Goal: Information Seeking & Learning: Learn about a topic

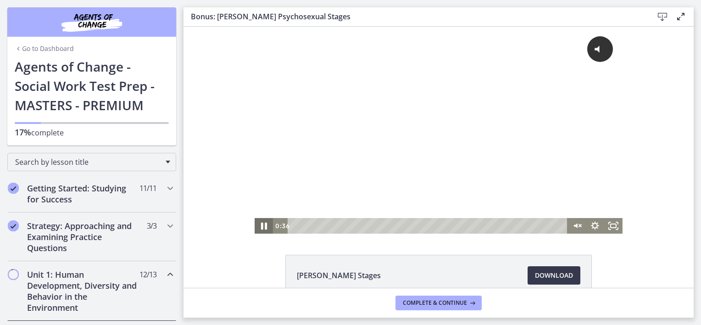
click at [261, 228] on icon "Pause" at bounding box center [264, 225] width 6 height 7
click at [295, 224] on div "0:00" at bounding box center [429, 226] width 268 height 16
click at [579, 224] on icon "Unmute" at bounding box center [580, 225] width 3 height 3
click at [261, 223] on icon "Play Video" at bounding box center [265, 226] width 18 height 16
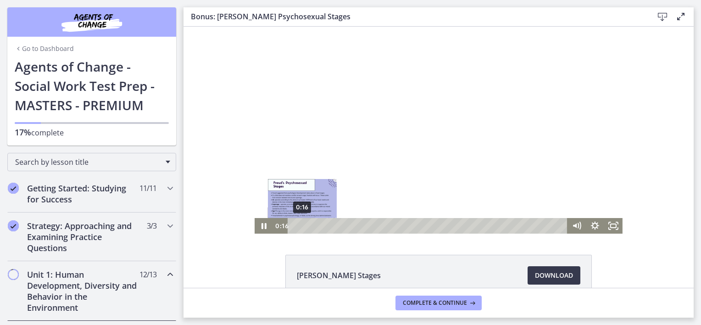
click at [299, 224] on div "0:16" at bounding box center [429, 226] width 268 height 16
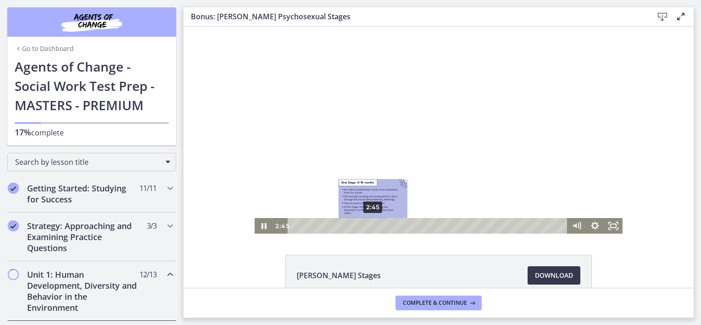
click at [370, 225] on div "2:45" at bounding box center [429, 226] width 268 height 16
click at [276, 170] on div at bounding box center [439, 130] width 368 height 207
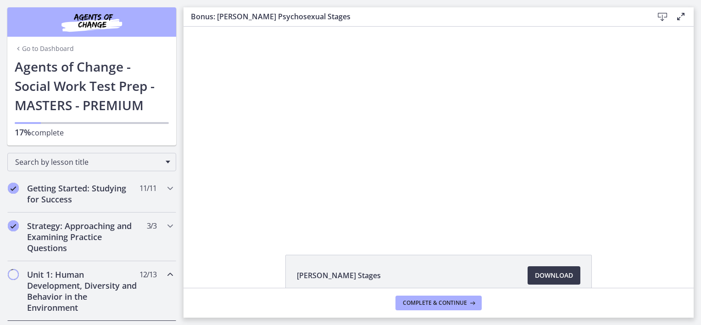
click at [276, 170] on div at bounding box center [439, 130] width 368 height 207
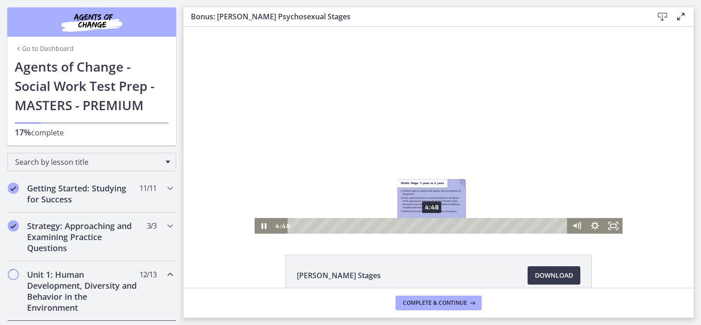
click at [428, 225] on div "4:48" at bounding box center [429, 226] width 268 height 16
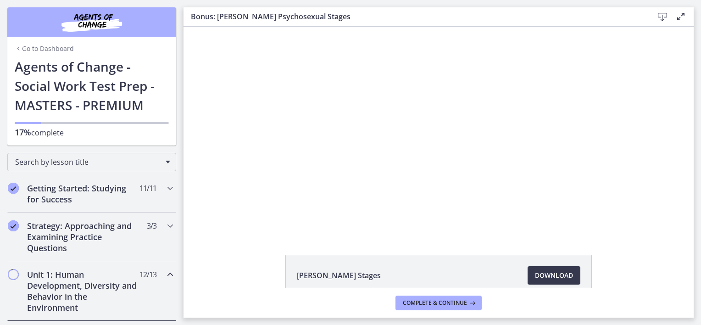
click at [392, 194] on div at bounding box center [439, 130] width 368 height 207
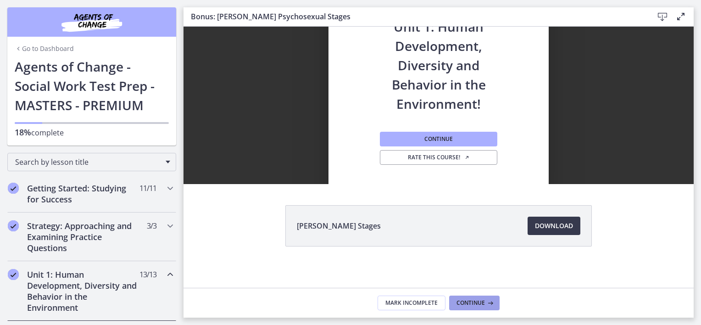
click at [467, 304] on span "Continue" at bounding box center [470, 302] width 28 height 7
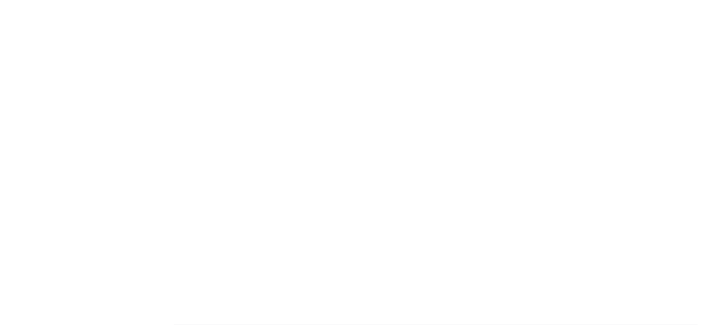
click at [222, 72] on div at bounding box center [253, 36] width 370 height 207
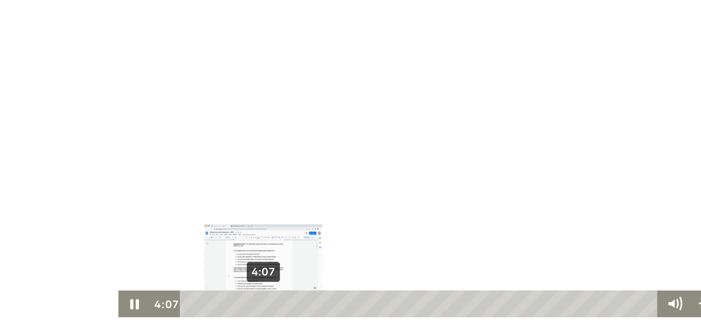
click at [150, 161] on div "4:07" at bounding box center [244, 161] width 267 height 16
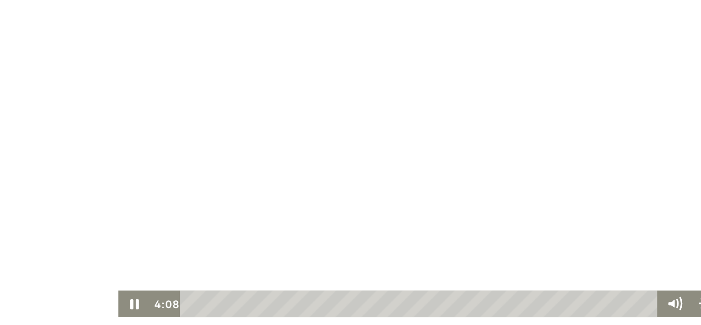
click at [147, 97] on div at bounding box center [253, 65] width 370 height 207
click at [150, 109] on div at bounding box center [253, 65] width 370 height 207
click at [145, 90] on div at bounding box center [253, 65] width 370 height 207
